Goal: Navigation & Orientation: Find specific page/section

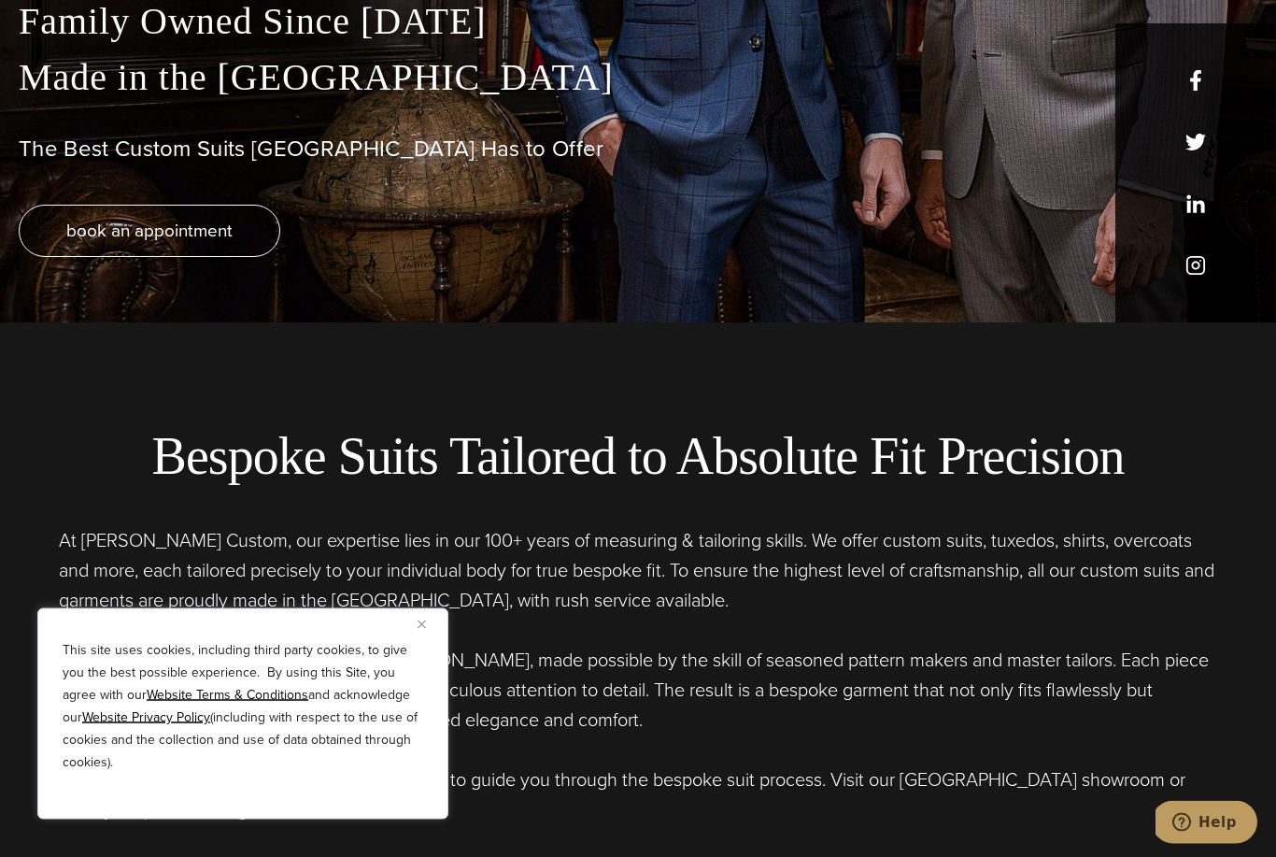
scroll to position [534, 0]
click at [420, 635] on button "Close" at bounding box center [429, 624] width 22 height 22
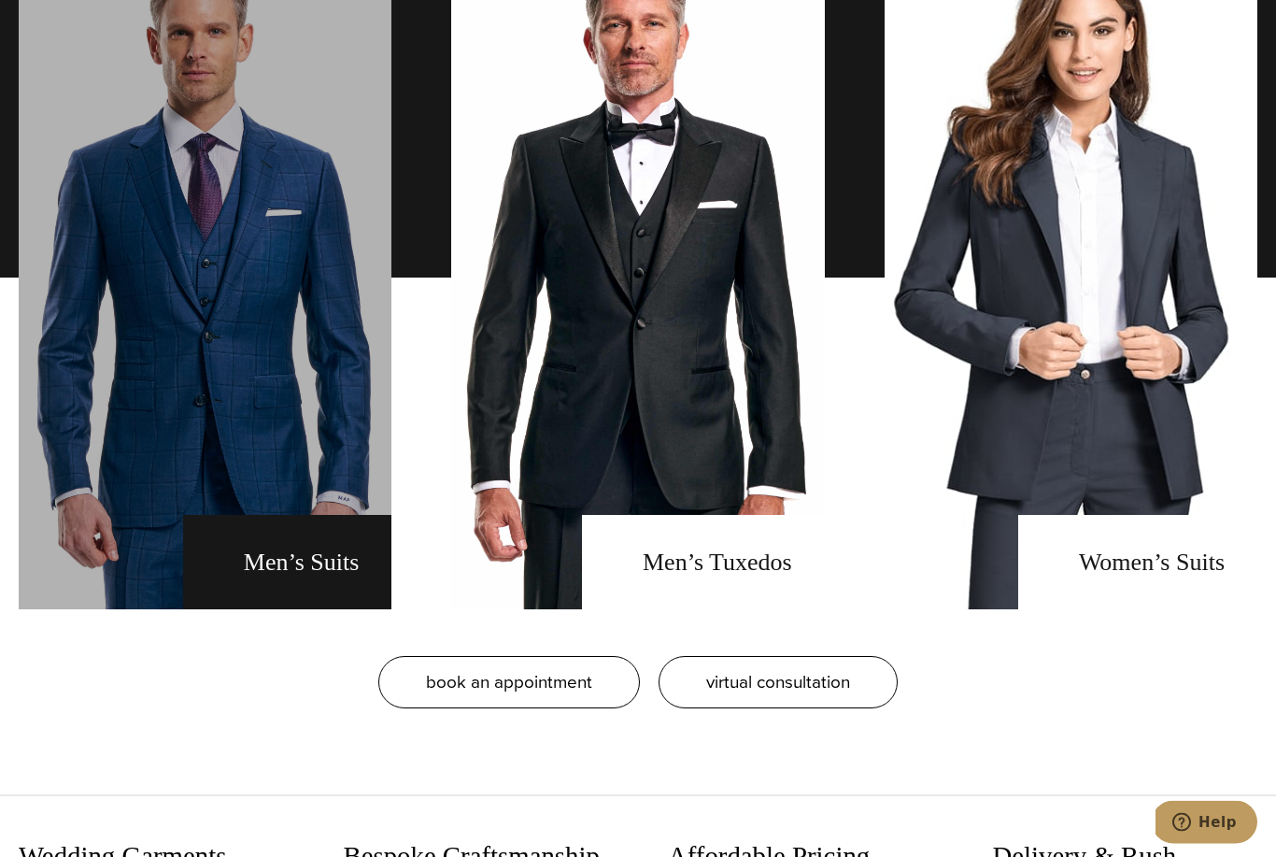
scroll to position [1543, 0]
click at [279, 609] on link "men's suits" at bounding box center [205, 277] width 373 height 663
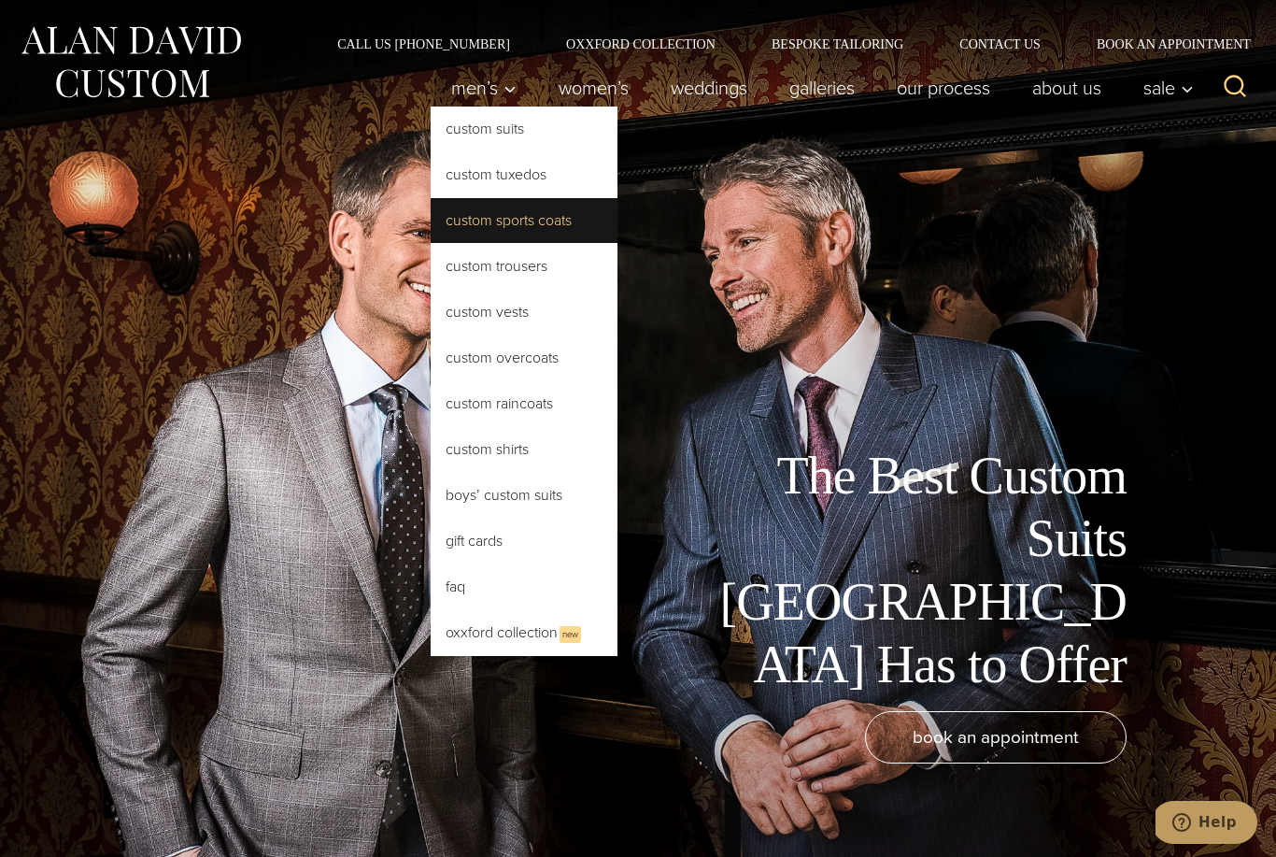
click at [450, 220] on link "Custom Sports Coats" at bounding box center [524, 220] width 187 height 45
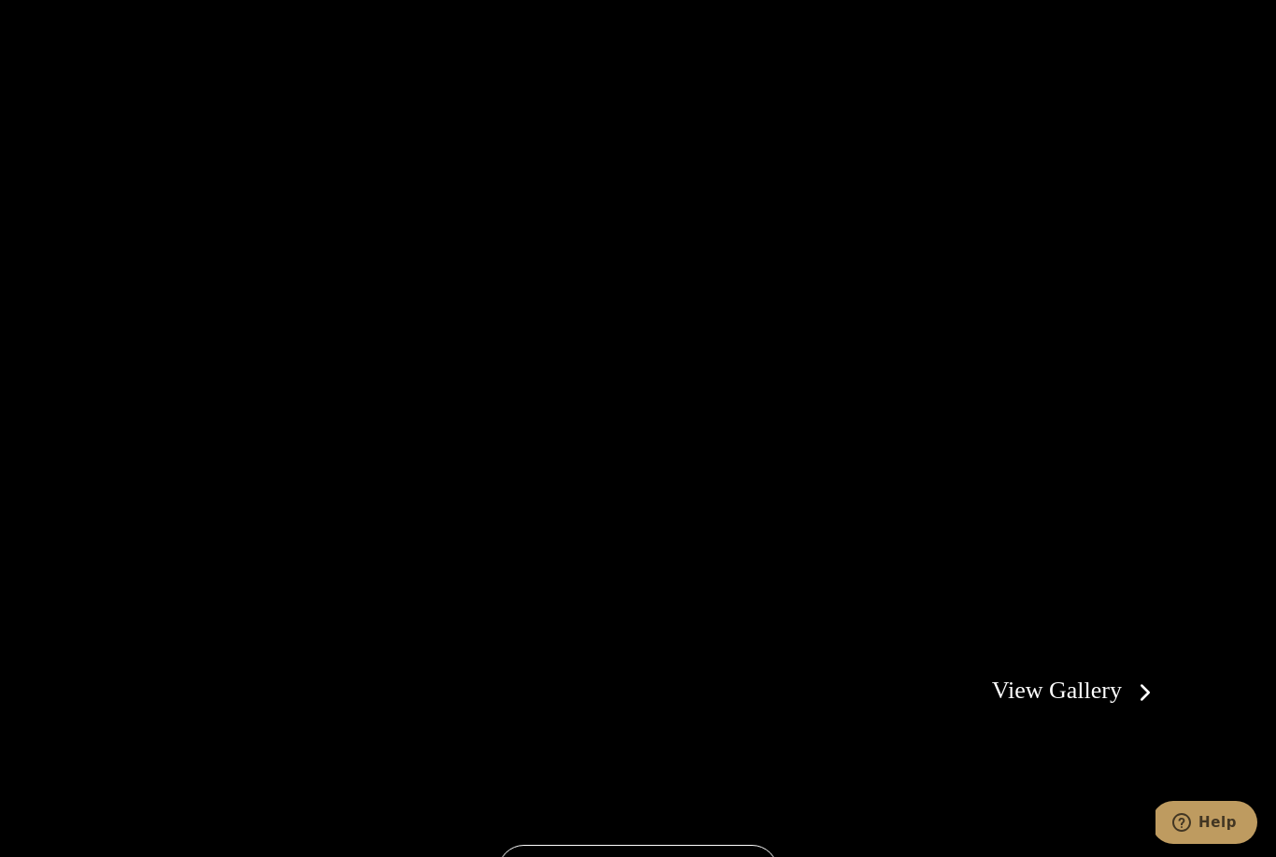
scroll to position [3461, 0]
